Goal: Task Accomplishment & Management: Manage account settings

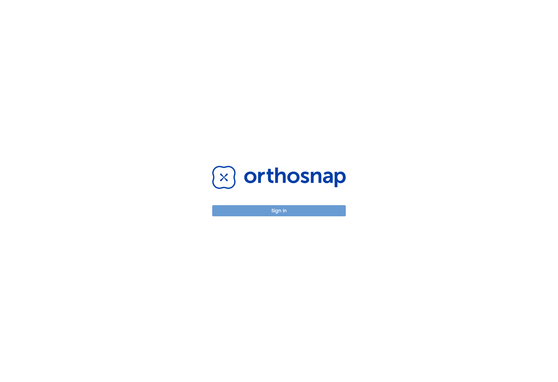
click at [272, 210] on button "Sign in" at bounding box center [279, 210] width 134 height 11
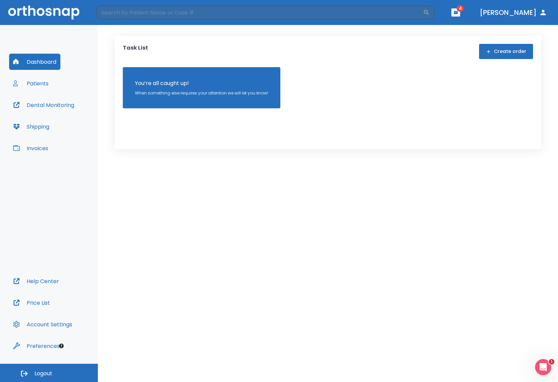
click at [44, 82] on button "Patients" at bounding box center [31, 83] width 44 height 16
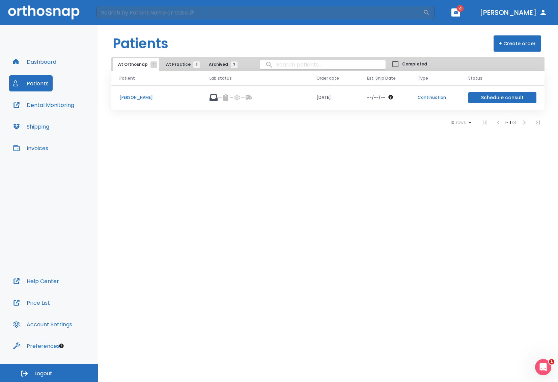
click at [133, 99] on p "Julie Mashaw" at bounding box center [157, 98] width 74 height 6
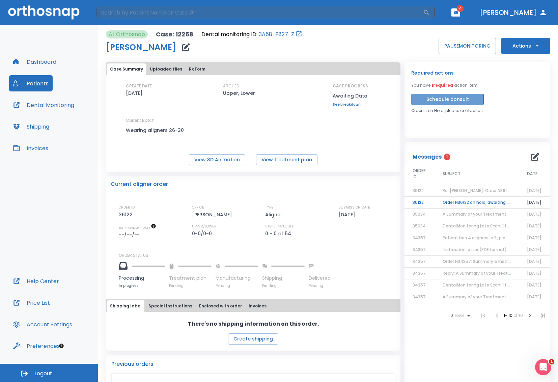
click at [438, 102] on button "Schedule consult" at bounding box center [448, 99] width 73 height 11
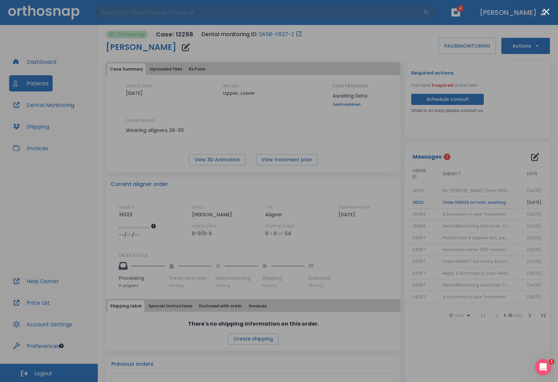
click at [388, 50] on div at bounding box center [279, 191] width 558 height 382
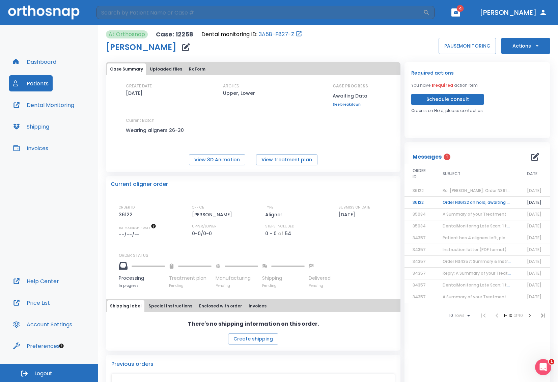
click at [463, 209] on td "Order N36122 on hold, awaiting new impressions!" at bounding box center [477, 203] width 84 height 12
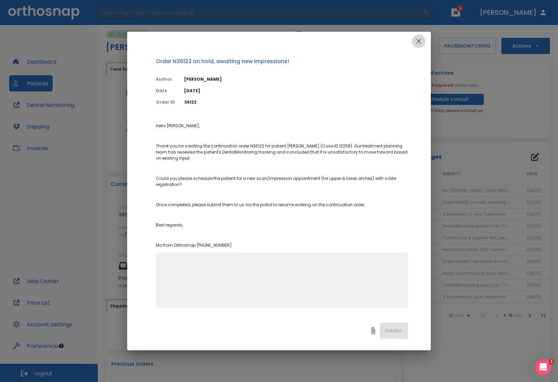
click at [419, 42] on icon "button" at bounding box center [419, 41] width 5 height 5
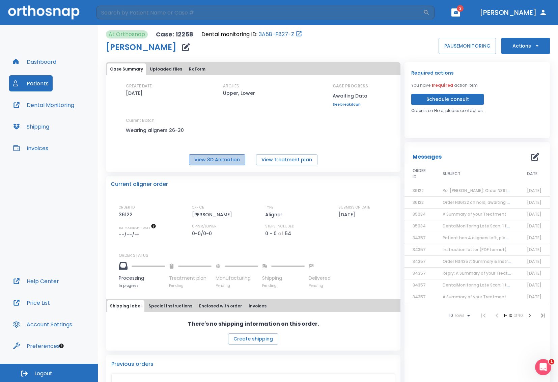
click at [211, 165] on button "View 3D Animation" at bounding box center [217, 159] width 56 height 11
drag, startPoint x: 280, startPoint y: 165, endPoint x: 283, endPoint y: 160, distance: 5.4
click at [282, 160] on button "View treatment plan" at bounding box center [286, 159] width 61 height 11
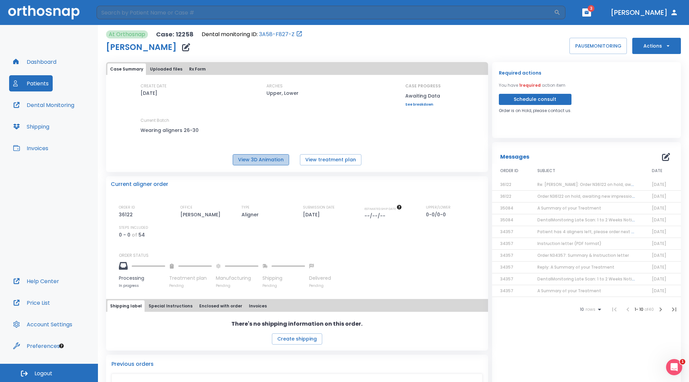
click at [262, 163] on button "View 3D Animation" at bounding box center [261, 159] width 56 height 11
click at [32, 85] on button "Patients" at bounding box center [31, 83] width 44 height 16
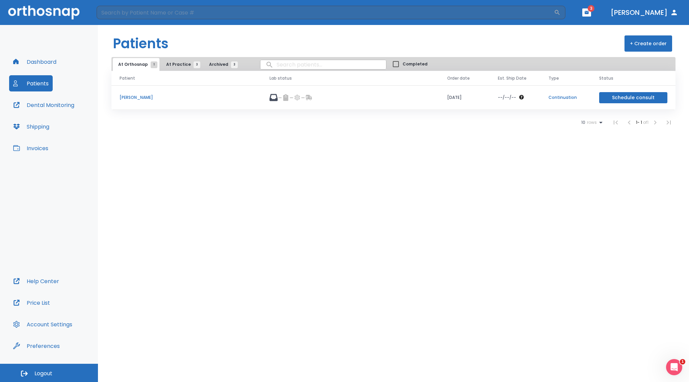
click at [176, 65] on span "At Practice 3" at bounding box center [181, 64] width 31 height 6
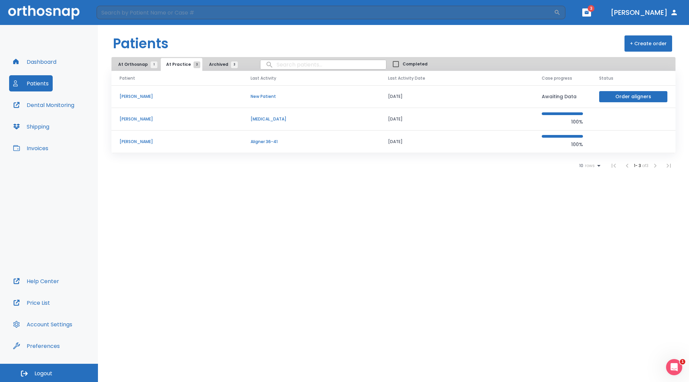
click at [140, 143] on p "[PERSON_NAME]" at bounding box center [177, 142] width 115 height 6
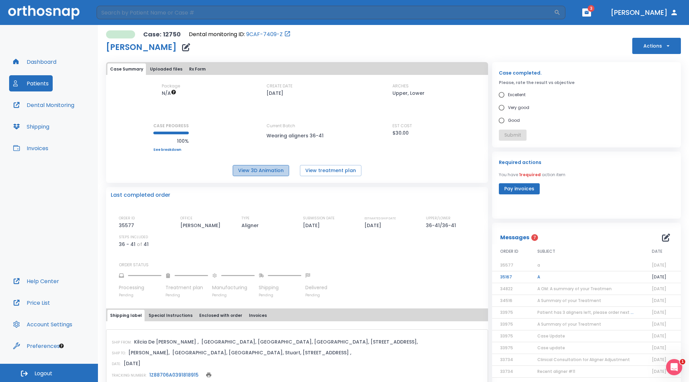
click at [266, 176] on button "View 3D Animation" at bounding box center [261, 170] width 56 height 11
click at [325, 175] on button "View treatment plan" at bounding box center [330, 170] width 61 height 11
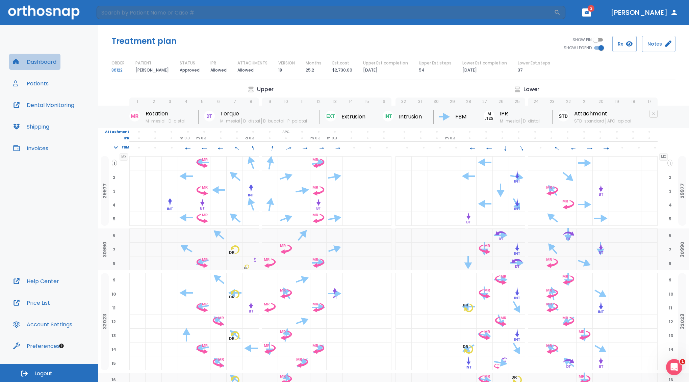
click at [42, 64] on button "Dashboard" at bounding box center [34, 62] width 51 height 16
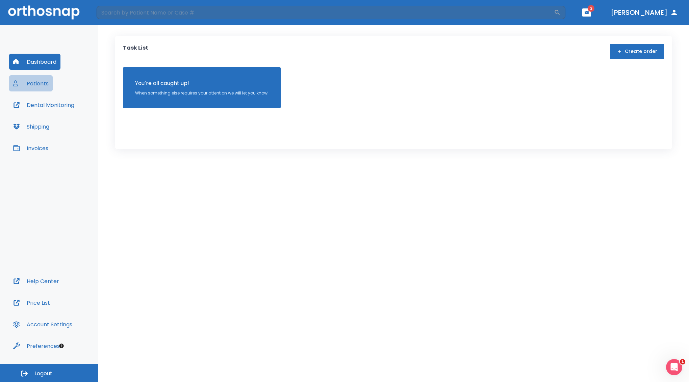
click at [32, 83] on button "Patients" at bounding box center [31, 83] width 44 height 16
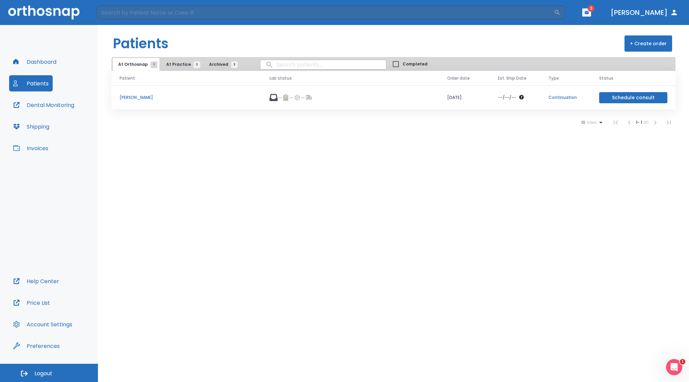
click at [132, 98] on p "[PERSON_NAME]" at bounding box center [187, 98] width 134 height 6
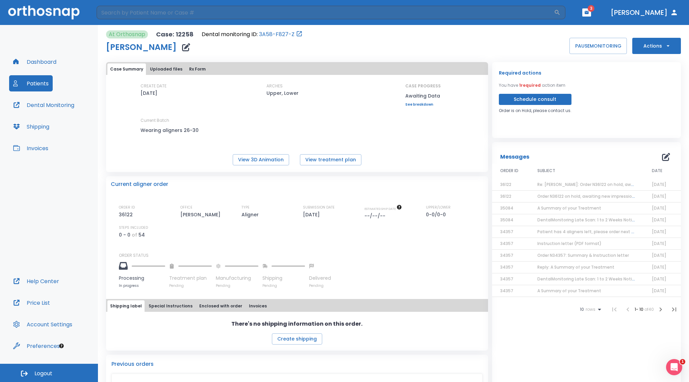
click at [558, 187] on span "Re: [PERSON_NAME]: Order N36122 on hold, awaiting new impressions! | [12258:361…" at bounding box center [624, 185] width 174 height 6
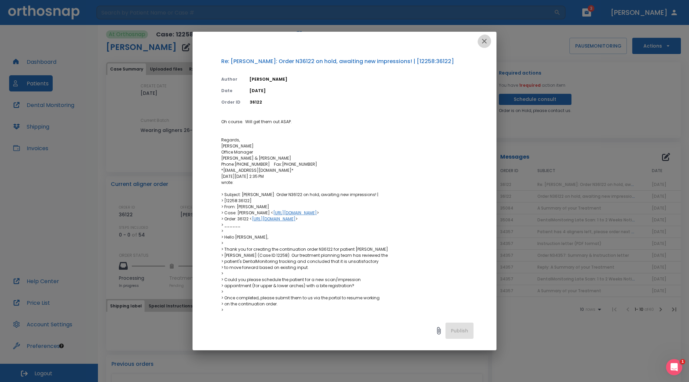
click at [483, 40] on icon "button" at bounding box center [484, 41] width 8 height 8
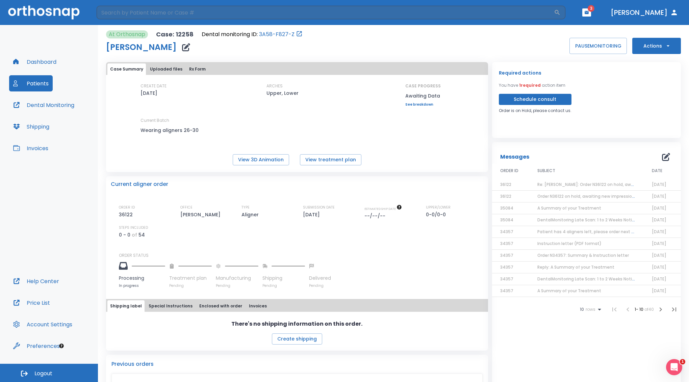
click at [548, 211] on span "A Summary of your Treatment" at bounding box center [569, 208] width 64 height 6
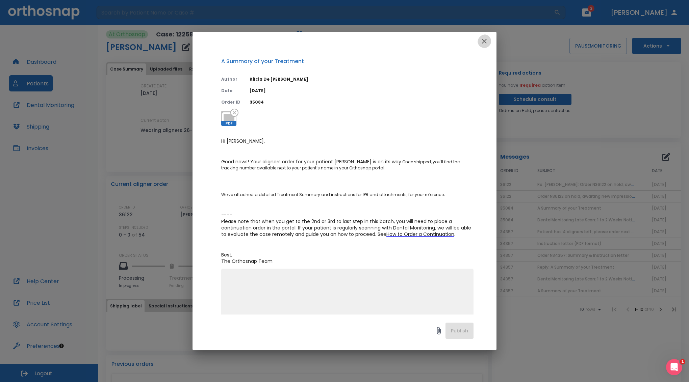
click at [482, 42] on icon "button" at bounding box center [484, 41] width 8 height 8
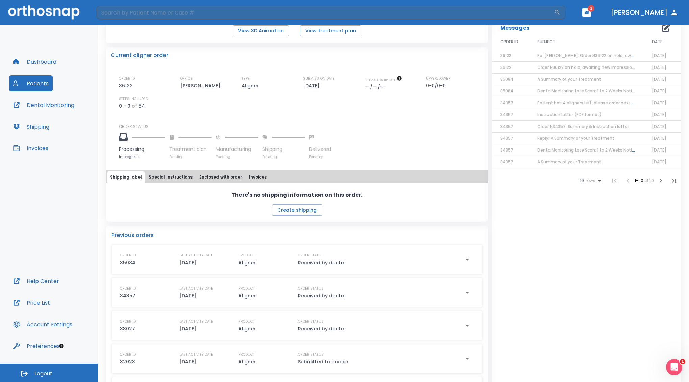
scroll to position [135, 0]
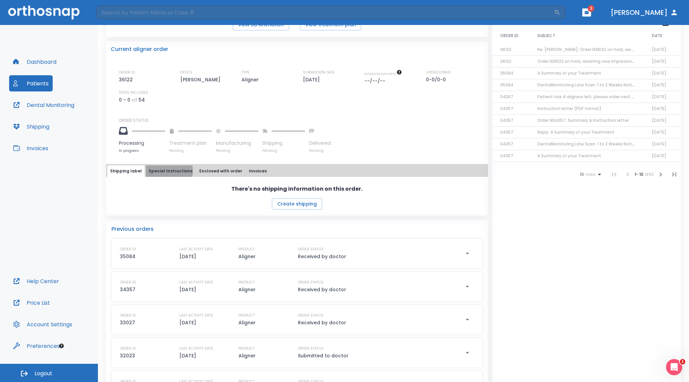
click at [160, 176] on button "Special Instructions" at bounding box center [170, 170] width 49 height 11
click at [218, 175] on button "Enclosed with order" at bounding box center [220, 170] width 48 height 11
click at [256, 177] on button "Invoices" at bounding box center [257, 170] width 23 height 11
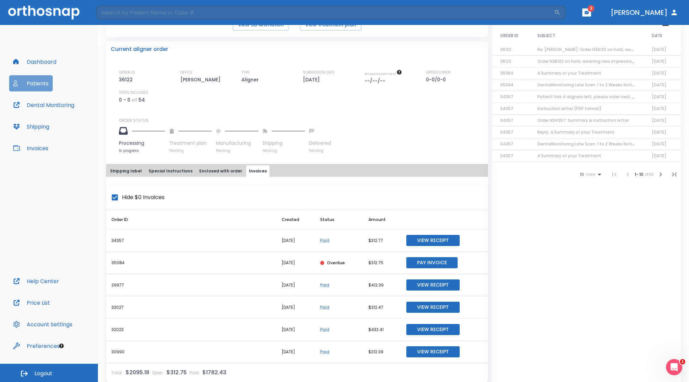
click at [30, 82] on button "Patients" at bounding box center [31, 83] width 44 height 16
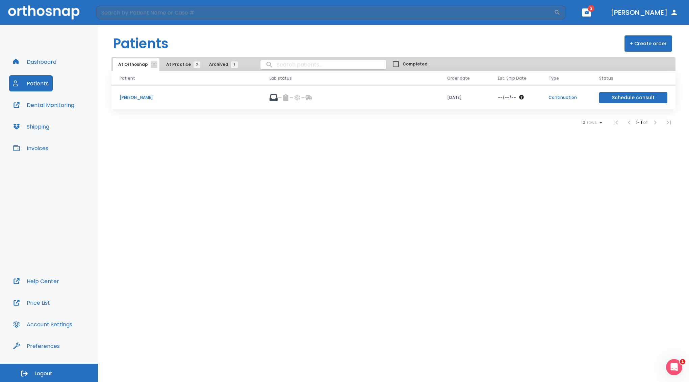
click at [177, 63] on span "At Practice 3" at bounding box center [181, 64] width 31 height 6
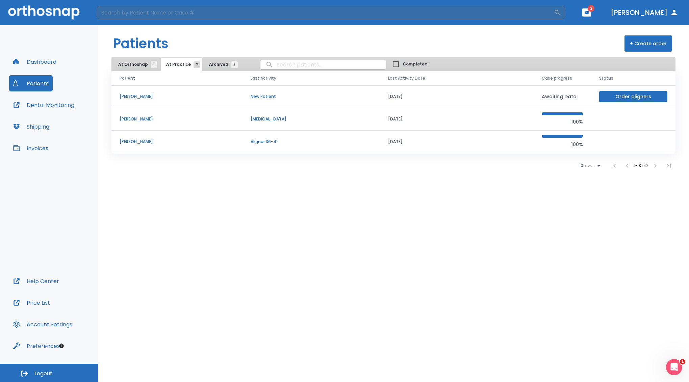
click at [132, 144] on p "[PERSON_NAME]" at bounding box center [177, 142] width 115 height 6
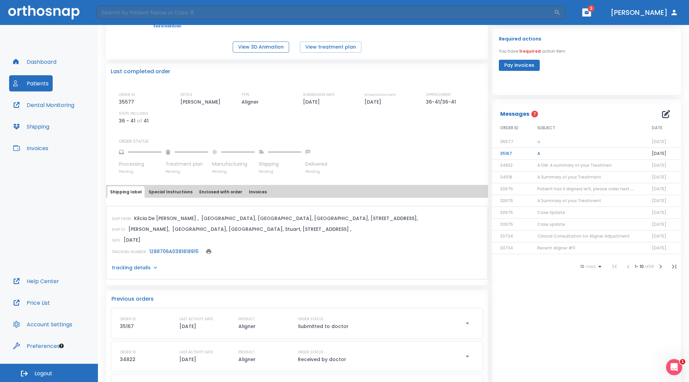
scroll to position [135, 0]
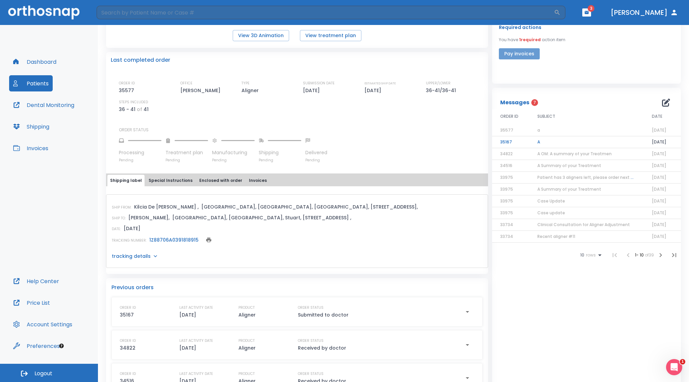
click at [521, 59] on button "Pay invoices" at bounding box center [519, 53] width 41 height 11
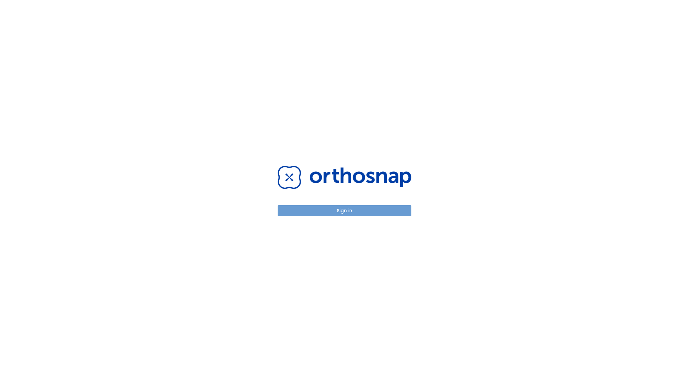
click at [363, 209] on button "Sign in" at bounding box center [344, 210] width 134 height 11
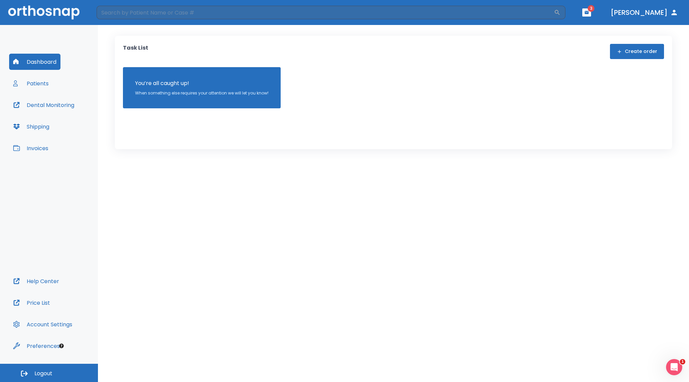
click at [36, 83] on button "Patients" at bounding box center [31, 83] width 44 height 16
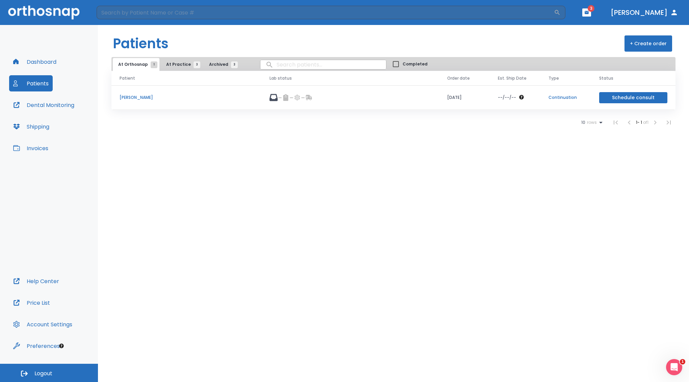
click at [141, 68] on span "At Orthosnap 1" at bounding box center [136, 64] width 36 height 6
click at [134, 101] on p "[PERSON_NAME]" at bounding box center [187, 98] width 134 height 6
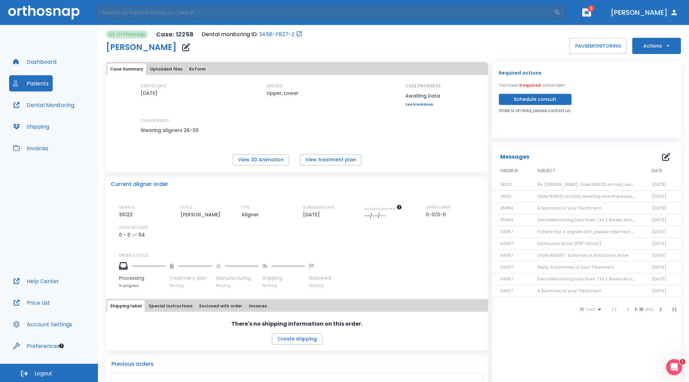
click at [658, 46] on button "Actions" at bounding box center [656, 46] width 49 height 16
click at [38, 151] on div at bounding box center [344, 191] width 689 height 382
click at [35, 147] on button "Invoices" at bounding box center [30, 148] width 43 height 16
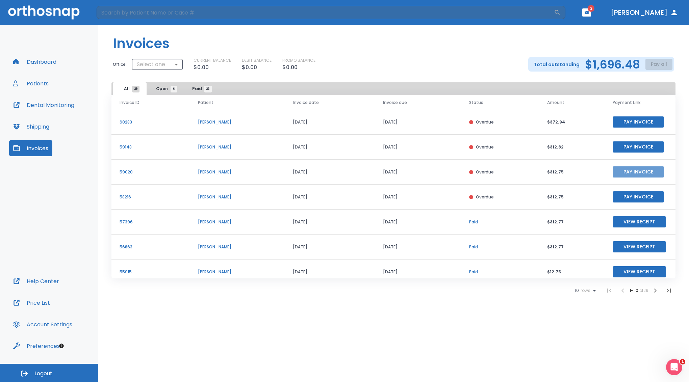
click at [630, 172] on button "Pay Invoice" at bounding box center [637, 171] width 51 height 11
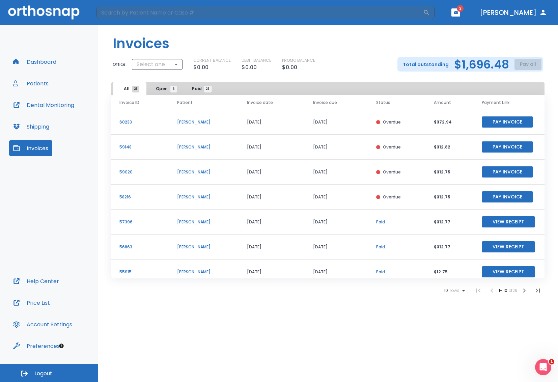
click at [198, 88] on span "Paid 23" at bounding box center [200, 89] width 16 height 6
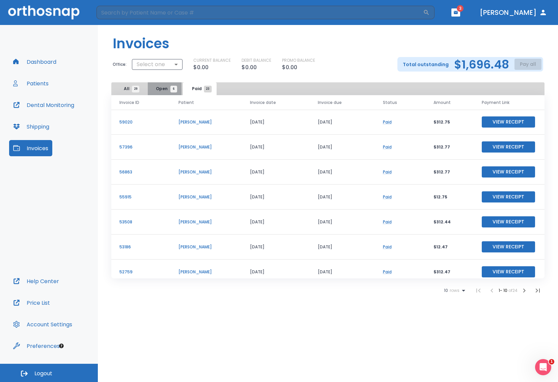
click at [160, 90] on span "Open 6" at bounding box center [165, 89] width 18 height 6
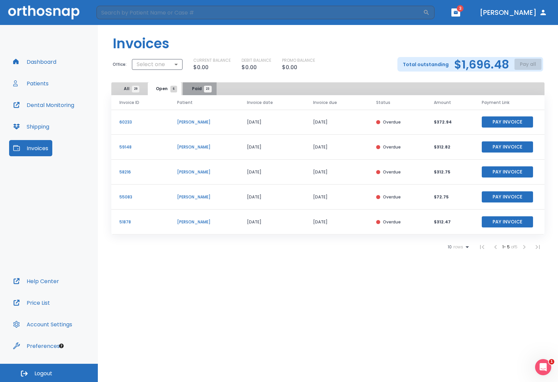
click at [202, 88] on span "Paid 23" at bounding box center [200, 89] width 16 height 6
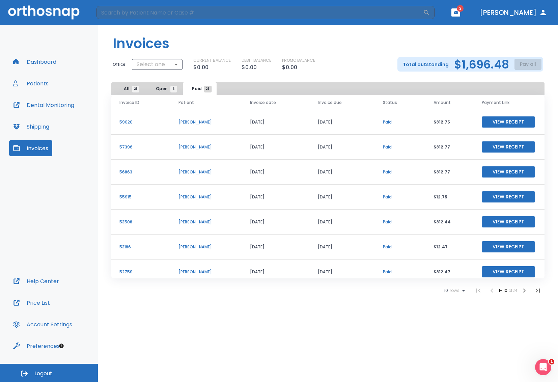
click at [205, 87] on span "23" at bounding box center [208, 89] width 8 height 7
click at [505, 146] on button "View Receipt" at bounding box center [508, 146] width 53 height 11
click at [499, 195] on button "View Receipt" at bounding box center [508, 196] width 53 height 11
click at [510, 221] on button "View Receipt" at bounding box center [508, 221] width 53 height 11
click at [513, 247] on button "View Receipt" at bounding box center [508, 246] width 53 height 11
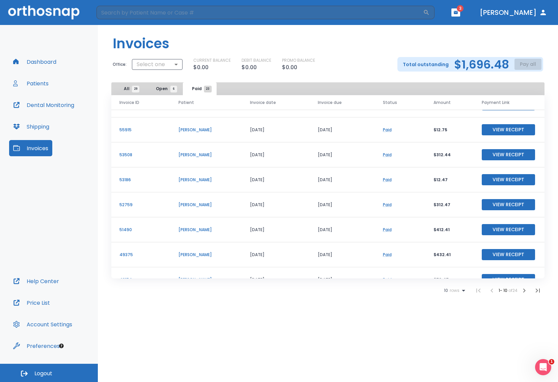
scroll to position [81, 0]
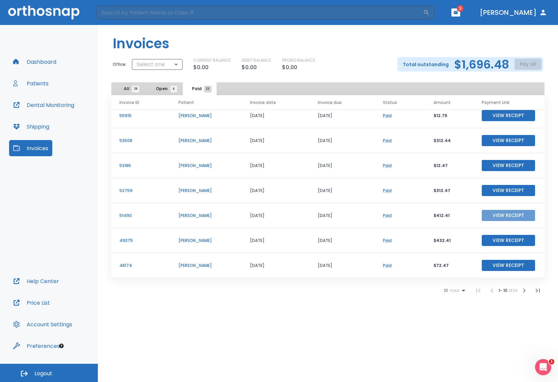
click at [503, 215] on button "View Receipt" at bounding box center [508, 215] width 53 height 11
click at [524, 292] on icon "button" at bounding box center [525, 291] width 2 height 4
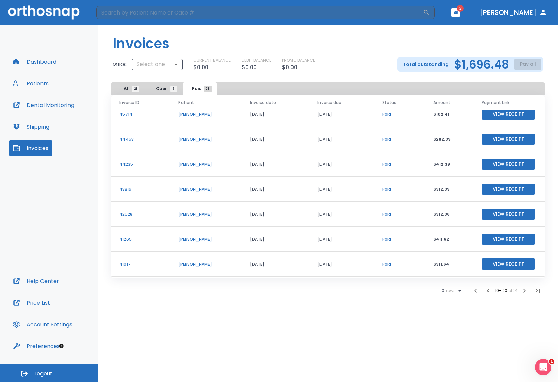
scroll to position [81, 0]
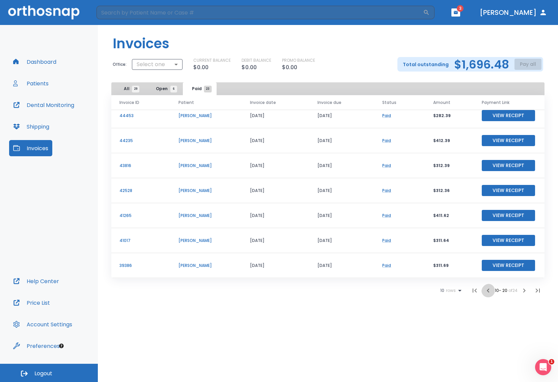
click at [484, 291] on icon "button" at bounding box center [488, 291] width 8 height 8
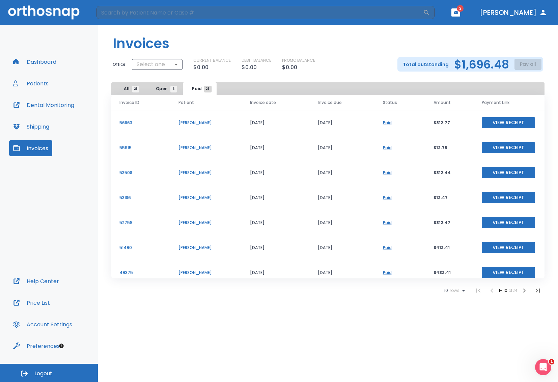
scroll to position [81, 0]
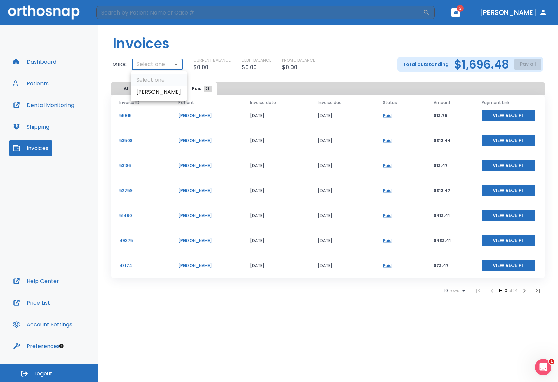
click at [176, 64] on body "​ 3 [PERSON_NAME] Dashboard Patients Dental Monitoring Shipping Invoices Help C…" at bounding box center [279, 191] width 558 height 382
click at [165, 92] on li "[PERSON_NAME]" at bounding box center [159, 92] width 56 height 12
type input "1055"
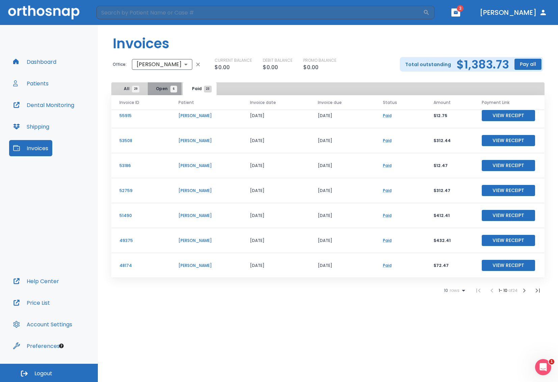
click at [172, 87] on span "6" at bounding box center [173, 89] width 7 height 7
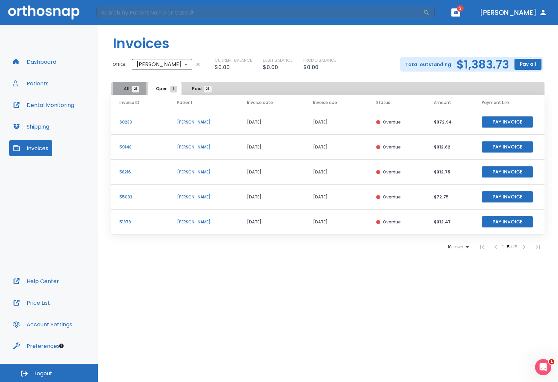
click at [133, 89] on span "29" at bounding box center [135, 89] width 7 height 7
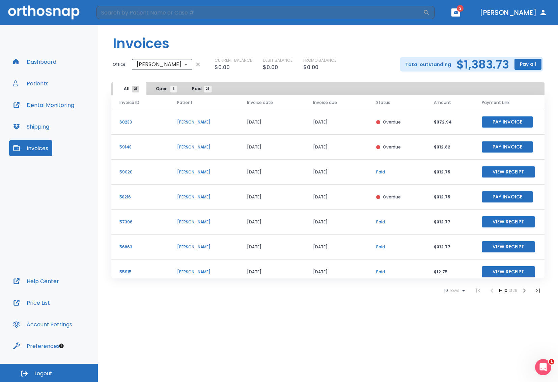
click at [127, 120] on p "60233" at bounding box center [141, 122] width 42 height 6
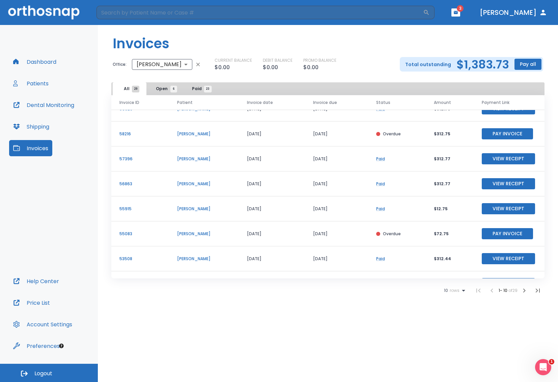
scroll to position [81, 0]
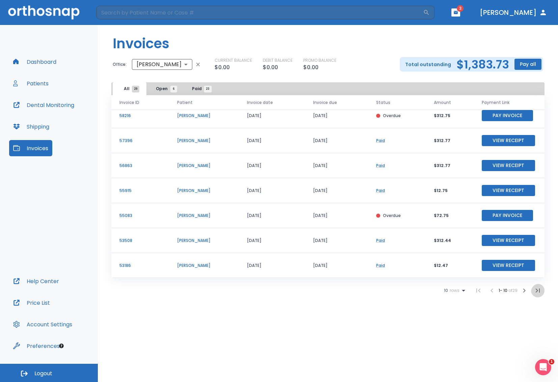
click at [536, 291] on icon "button" at bounding box center [538, 291] width 4 height 4
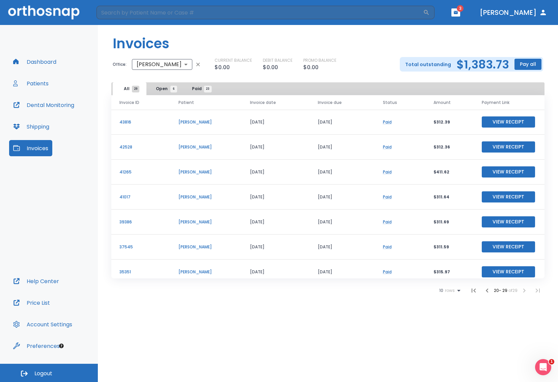
click at [486, 292] on icon "button" at bounding box center [487, 291] width 2 height 4
click at [484, 290] on icon "button" at bounding box center [488, 291] width 8 height 8
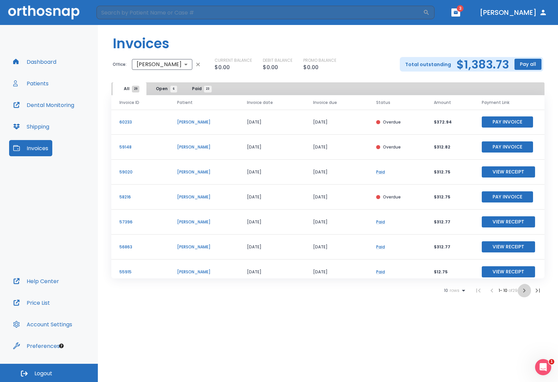
click at [521, 290] on icon "button" at bounding box center [525, 291] width 8 height 8
click at [484, 290] on icon "button" at bounding box center [488, 291] width 8 height 8
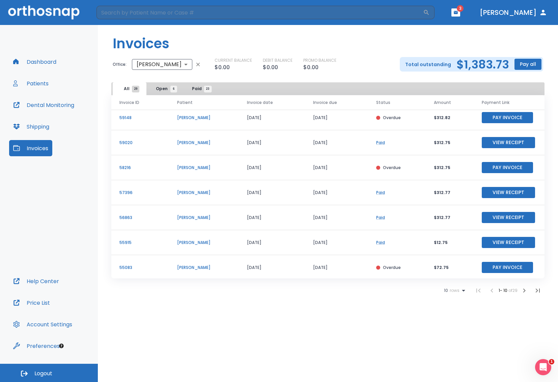
scroll to position [81, 0]
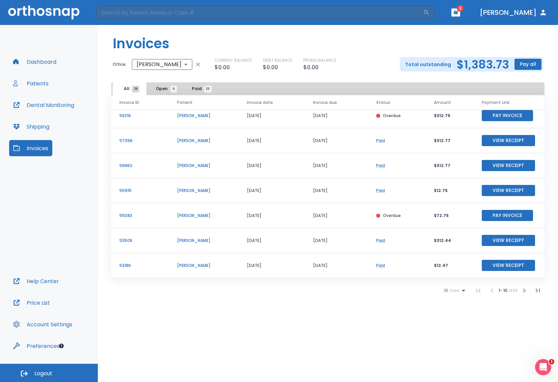
click at [523, 290] on icon "button" at bounding box center [525, 291] width 8 height 8
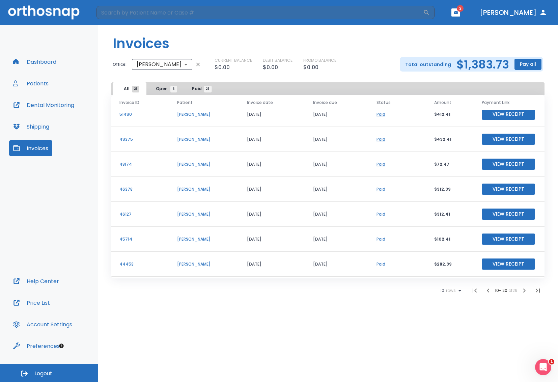
scroll to position [81, 0]
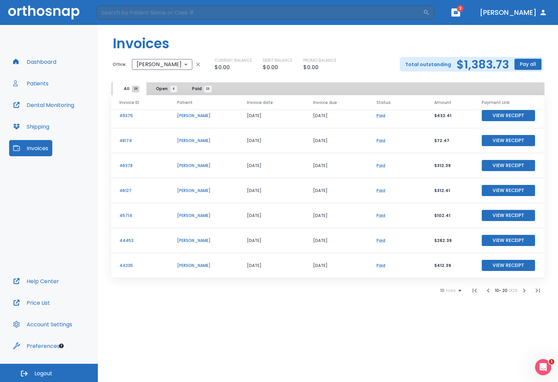
click at [487, 290] on icon "button" at bounding box center [488, 291] width 2 height 4
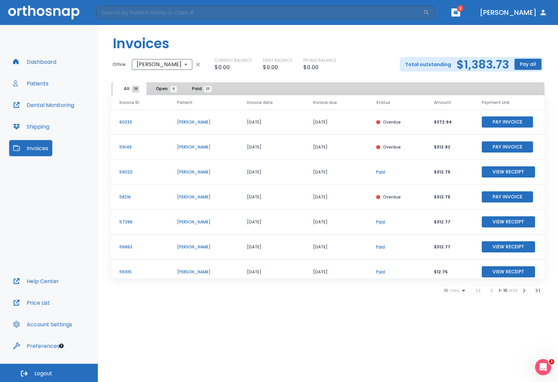
click at [485, 292] on li at bounding box center [492, 291] width 14 height 14
click at [199, 90] on span "Paid 23" at bounding box center [200, 89] width 16 height 6
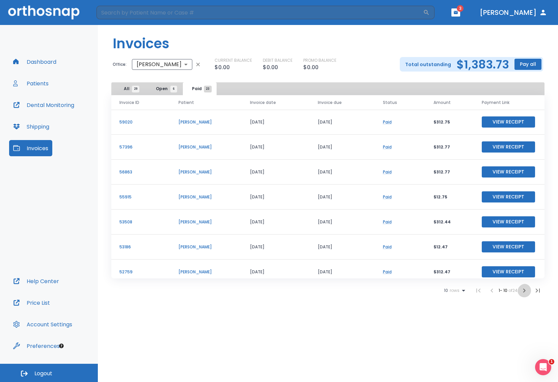
click at [524, 290] on icon "button" at bounding box center [525, 291] width 2 height 4
click at [389, 122] on link "Paid" at bounding box center [386, 122] width 9 height 6
click at [515, 121] on button "View Receipt" at bounding box center [508, 121] width 53 height 11
